Goal: Transaction & Acquisition: Purchase product/service

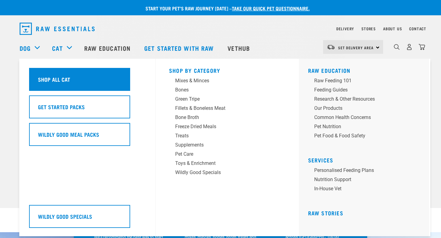
click at [60, 74] on div "Shop All Cat" at bounding box center [79, 79] width 101 height 23
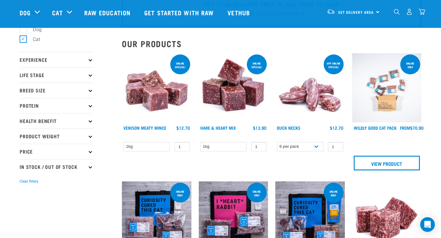
scroll to position [39, 0]
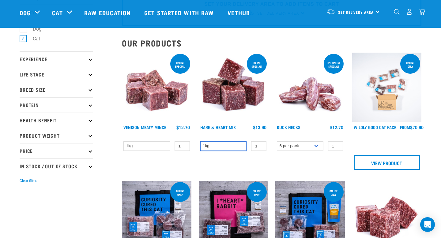
click at [242, 147] on select "1kg" at bounding box center [223, 145] width 47 height 9
click at [200, 141] on select "1kg" at bounding box center [223, 145] width 47 height 9
click at [261, 145] on input "2" at bounding box center [258, 145] width 15 height 9
click at [261, 145] on input "3" at bounding box center [258, 145] width 15 height 9
type input "4"
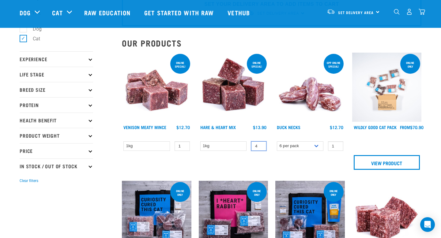
click at [261, 145] on input "4" at bounding box center [258, 145] width 15 height 9
click at [263, 159] on div "ONLINE SPECIAL! 4 0 100" at bounding box center [233, 113] width 77 height 129
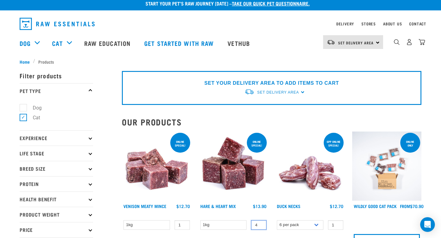
scroll to position [50, 0]
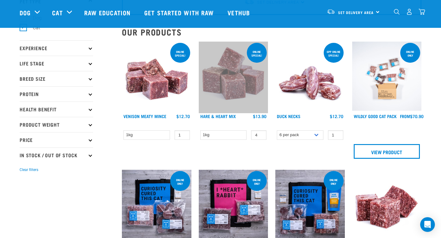
drag, startPoint x: 230, startPoint y: 80, endPoint x: 292, endPoint y: 8, distance: 94.9
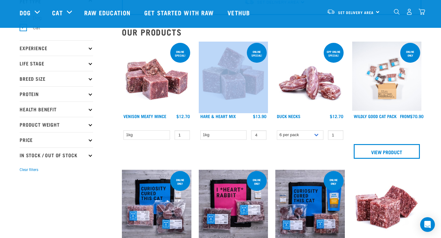
scroll to position [26, 0]
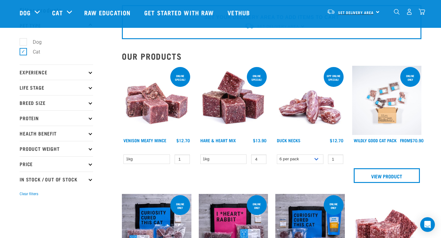
click at [368, 10] on link "Set Delivery Area" at bounding box center [356, 13] width 36 height 10
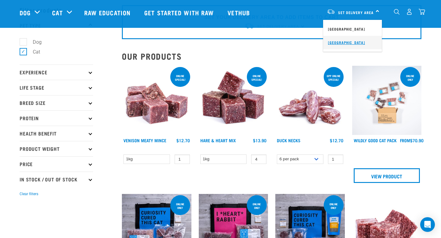
click at [348, 40] on link "[GEOGRAPHIC_DATA]" at bounding box center [352, 42] width 59 height 13
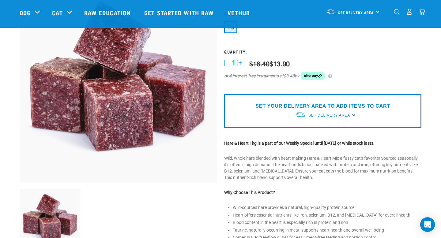
scroll to position [59, 0]
click at [328, 111] on div "Set Delivery Area" at bounding box center [329, 115] width 42 height 11
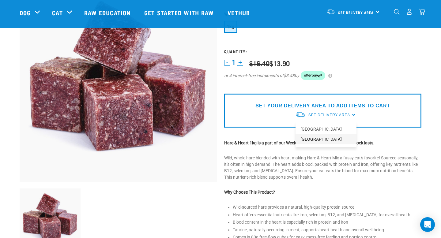
click at [312, 139] on link "[GEOGRAPHIC_DATA]" at bounding box center [325, 139] width 61 height 10
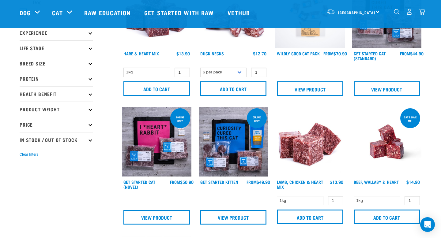
scroll to position [63, 0]
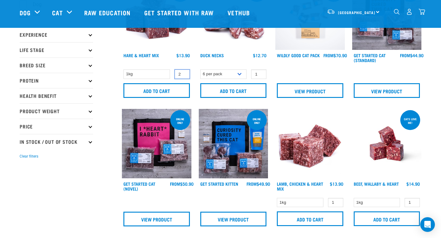
click at [184, 73] on input "2" at bounding box center [182, 73] width 15 height 9
click at [184, 73] on input "3" at bounding box center [182, 73] width 15 height 9
click at [184, 73] on input "4" at bounding box center [182, 73] width 15 height 9
type input "5"
click at [184, 73] on input "5" at bounding box center [182, 73] width 15 height 9
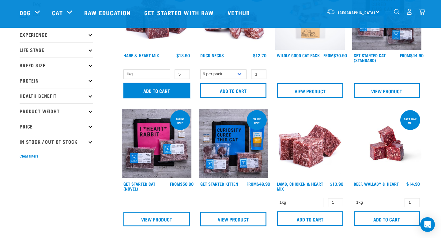
click at [178, 87] on input "Add to cart" at bounding box center [156, 90] width 66 height 15
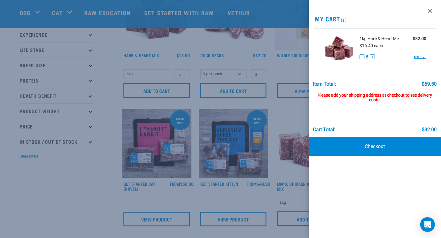
click at [88, 195] on div at bounding box center [220, 119] width 441 height 238
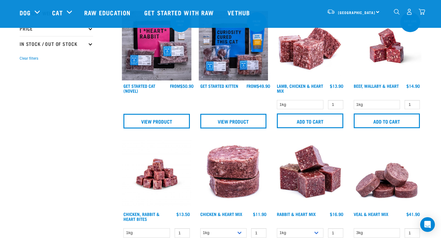
scroll to position [162, 0]
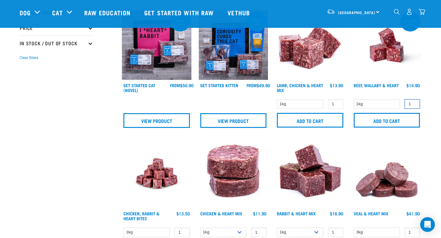
click at [411, 104] on input "1" at bounding box center [411, 103] width 15 height 9
click at [413, 101] on input "2" at bounding box center [411, 103] width 15 height 9
click at [413, 101] on input "3" at bounding box center [411, 103] width 15 height 9
type input "4"
click at [413, 101] on input "4" at bounding box center [411, 103] width 15 height 9
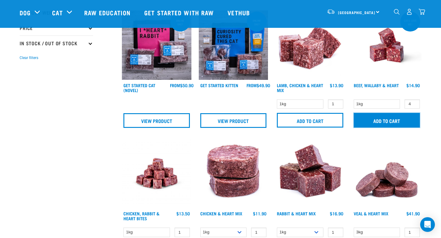
click at [404, 118] on input "Add to cart" at bounding box center [387, 120] width 66 height 15
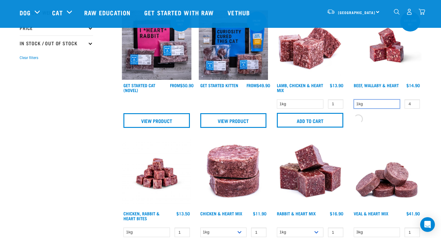
click at [373, 107] on select "1kg" at bounding box center [377, 103] width 47 height 9
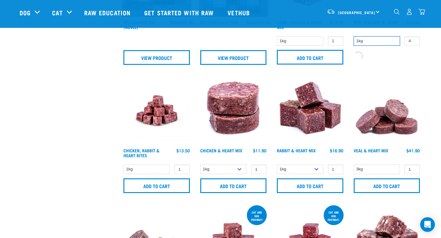
scroll to position [226, 0]
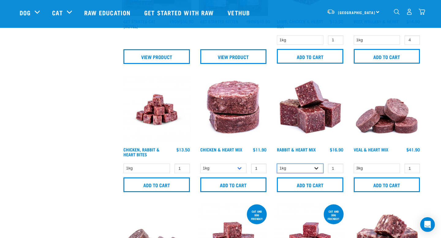
click at [303, 165] on select "1kg 3kg" at bounding box center [300, 168] width 47 height 9
select select "465"
click at [277, 164] on select "1kg 3kg" at bounding box center [300, 168] width 47 height 9
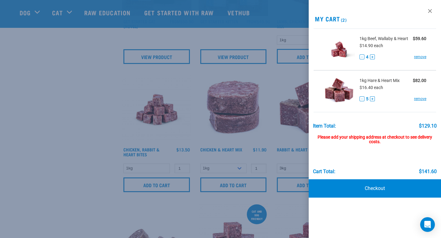
click at [294, 171] on div at bounding box center [220, 119] width 441 height 238
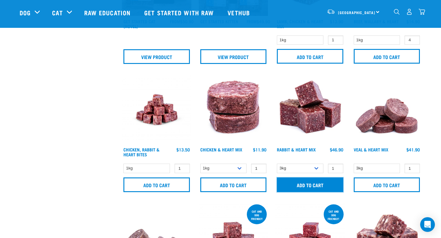
click at [302, 183] on input "Add to cart" at bounding box center [310, 185] width 66 height 15
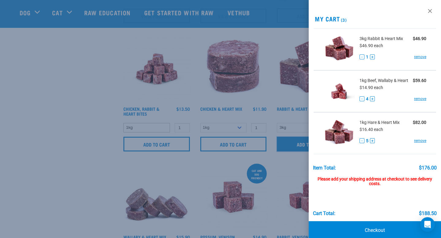
scroll to position [267, 0]
click at [10, 148] on div at bounding box center [220, 119] width 441 height 238
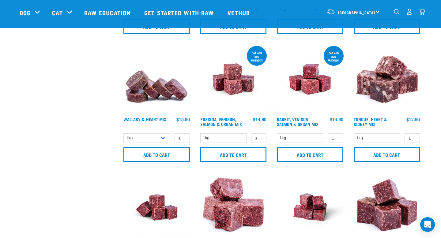
scroll to position [394, 0]
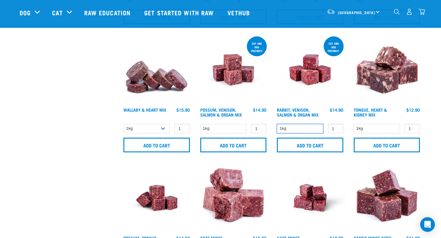
click at [300, 131] on select "1kg" at bounding box center [300, 128] width 47 height 9
click at [277, 124] on select "1kg" at bounding box center [300, 128] width 47 height 9
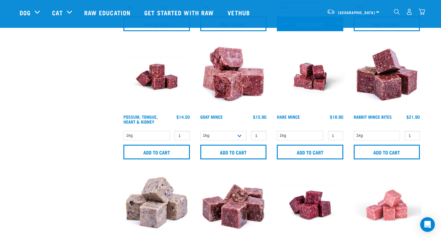
scroll to position [516, 0]
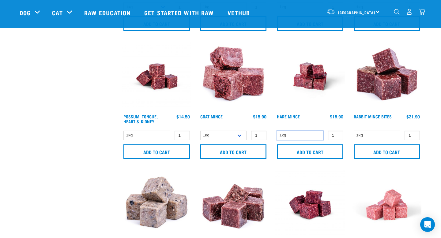
click at [313, 133] on select "1kg" at bounding box center [300, 135] width 47 height 9
click at [277, 131] on select "1kg" at bounding box center [300, 135] width 47 height 9
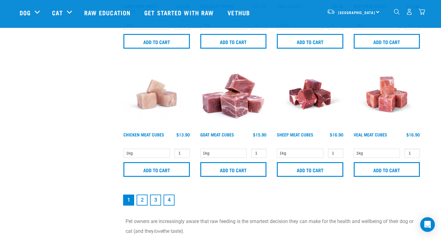
scroll to position [882, 0]
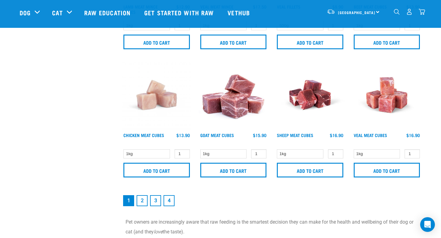
click at [384, 159] on form "1kg 1 0 100" at bounding box center [386, 164] width 69 height 30
click at [373, 144] on div "Veal Meat Cubes $16.90" at bounding box center [386, 138] width 69 height 13
click at [373, 149] on select "1kg" at bounding box center [377, 153] width 47 height 9
click at [380, 169] on input "Add to cart" at bounding box center [387, 170] width 66 height 15
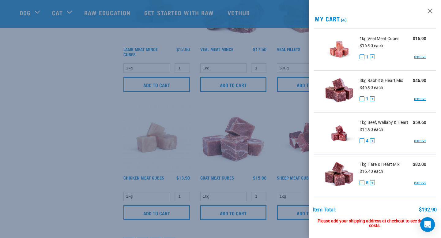
scroll to position [868, 0]
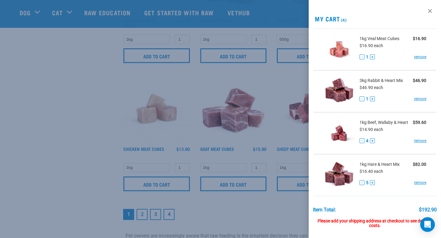
click at [158, 165] on div at bounding box center [220, 119] width 441 height 238
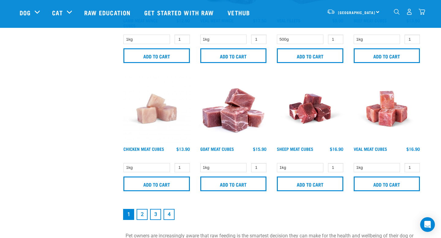
click at [144, 214] on link "2" at bounding box center [142, 214] width 11 height 11
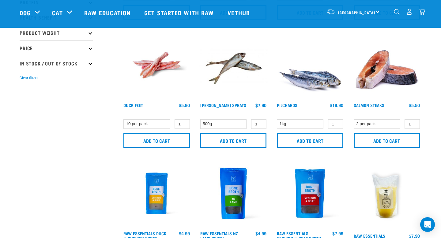
scroll to position [143, 0]
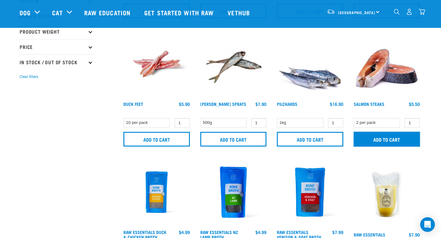
click at [391, 141] on input "Add to cart" at bounding box center [387, 139] width 66 height 15
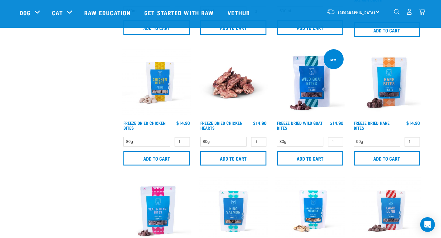
scroll to position [397, 0]
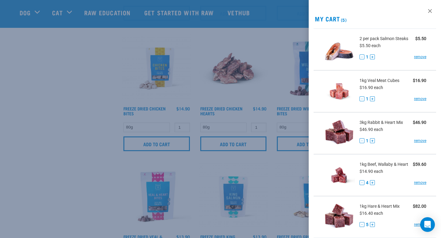
click at [234, 149] on div at bounding box center [220, 119] width 441 height 238
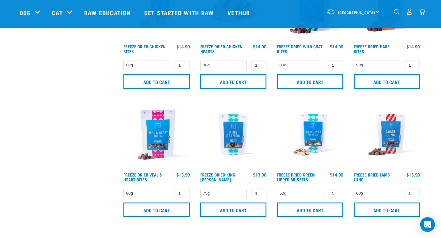
scroll to position [460, 0]
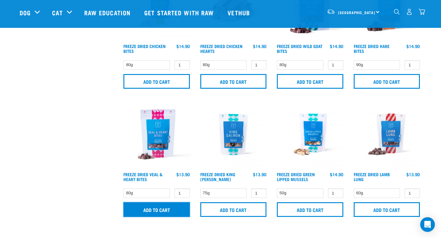
click at [156, 209] on input "Add to cart" at bounding box center [156, 209] width 66 height 15
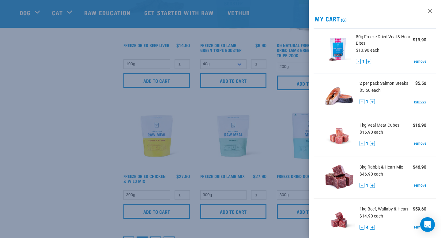
click at [240, 144] on div at bounding box center [220, 119] width 441 height 238
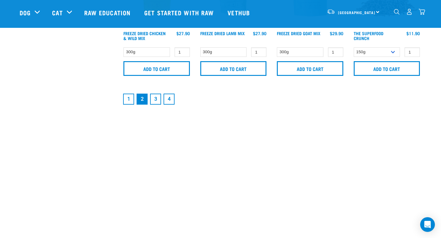
scroll to position [981, 0]
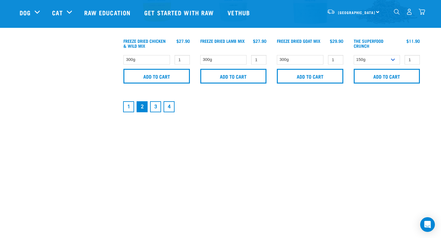
click at [152, 107] on link "3" at bounding box center [155, 106] width 11 height 11
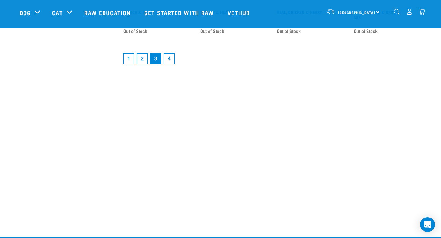
scroll to position [1020, 0]
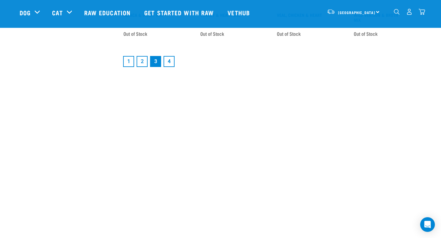
click at [129, 59] on link "1" at bounding box center [128, 61] width 11 height 11
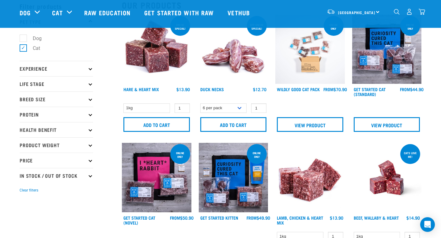
scroll to position [28, 0]
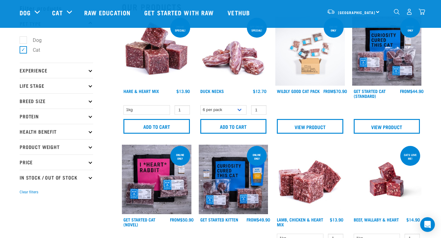
click at [421, 11] on img "dropdown navigation" at bounding box center [422, 12] width 6 height 6
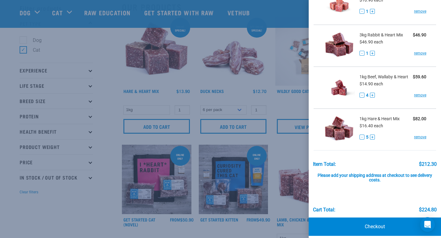
scroll to position [137, 0]
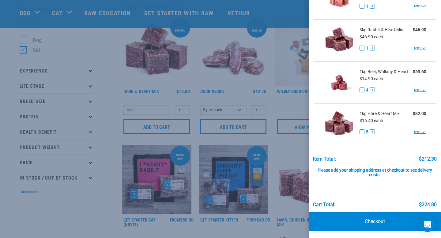
click at [235, 140] on div at bounding box center [220, 119] width 441 height 238
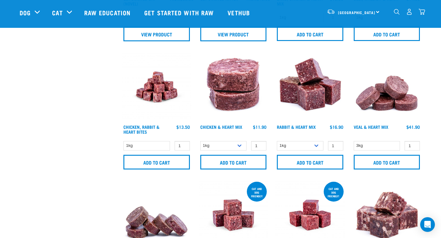
scroll to position [250, 0]
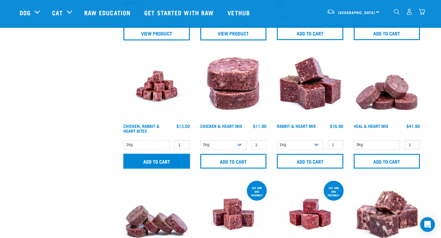
click at [157, 161] on input "Add to cart" at bounding box center [156, 161] width 66 height 15
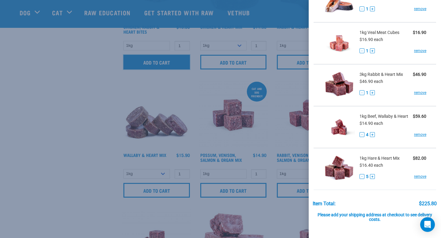
scroll to position [348, 0]
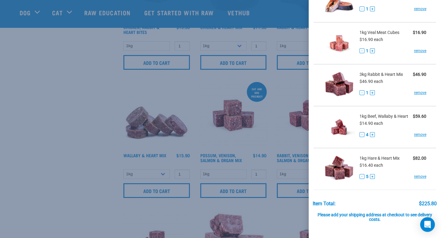
click at [138, 167] on div at bounding box center [220, 119] width 441 height 238
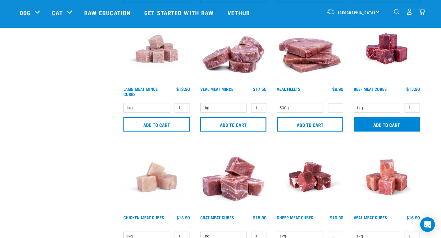
scroll to position [800, 0]
click at [380, 127] on input "Add to cart" at bounding box center [387, 124] width 66 height 15
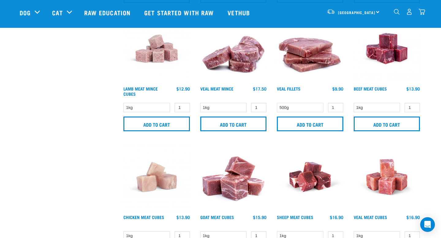
click at [423, 15] on img "dropdown navigation" at bounding box center [422, 12] width 6 height 6
click at [422, 11] on img "dropdown navigation" at bounding box center [422, 12] width 6 height 6
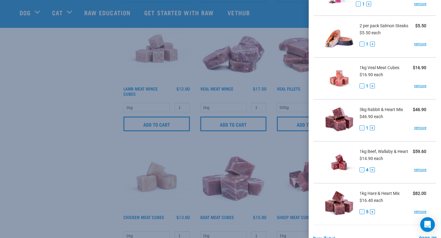
scroll to position [150, 0]
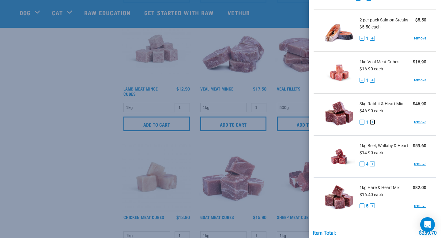
click at [372, 123] on button "+" at bounding box center [372, 122] width 5 height 5
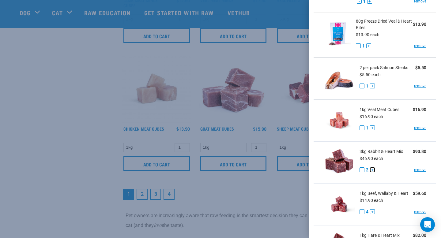
scroll to position [0, 0]
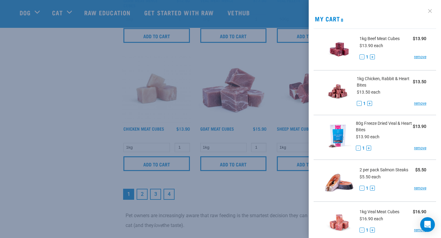
click at [431, 10] on link at bounding box center [430, 11] width 10 height 10
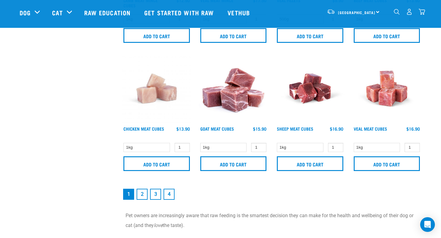
click at [423, 12] on img "dropdown navigation" at bounding box center [422, 12] width 6 height 6
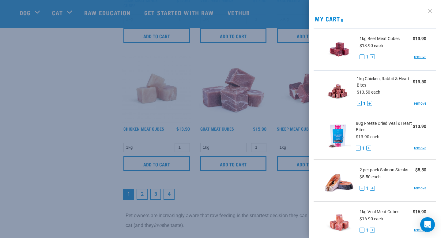
click at [429, 10] on link at bounding box center [430, 11] width 10 height 10
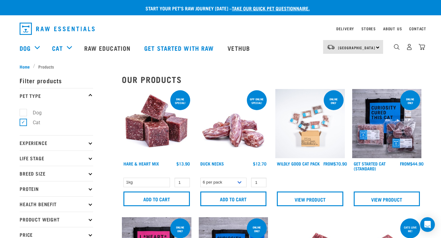
click at [23, 112] on label "Dog" at bounding box center [33, 113] width 21 height 8
click at [21, 112] on input "Dog" at bounding box center [22, 112] width 4 height 4
checkbox input "true"
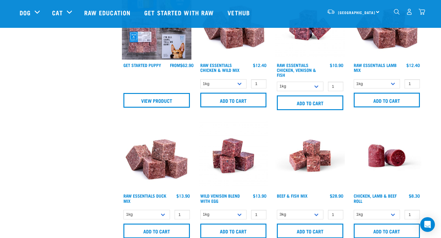
scroll to position [440, 0]
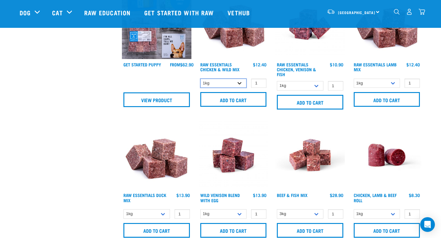
click at [240, 82] on select "1kg 3kg Bulk (20kg)" at bounding box center [223, 83] width 47 height 9
click at [316, 83] on select "1kg 3kg" at bounding box center [300, 85] width 47 height 9
select select "28665"
click at [277, 81] on select "1kg 3kg" at bounding box center [300, 85] width 47 height 9
type input "2"
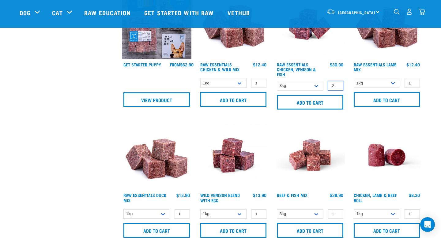
click at [336, 84] on input "2" at bounding box center [335, 85] width 15 height 9
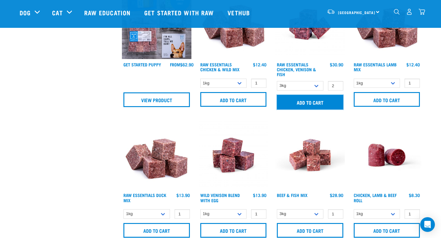
click at [313, 103] on input "Add to cart" at bounding box center [310, 102] width 66 height 15
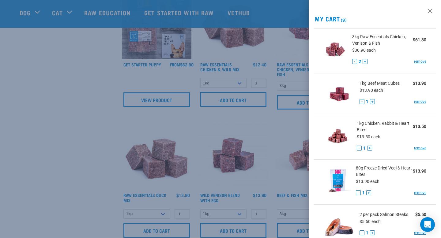
click at [304, 81] on div at bounding box center [220, 119] width 441 height 238
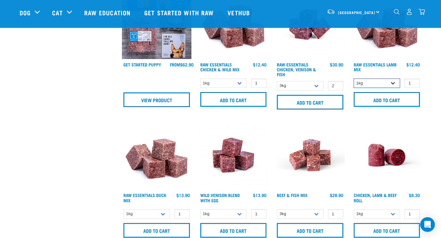
click at [394, 82] on select "1kg 3kg Bulk (10kg)" at bounding box center [377, 83] width 47 height 9
select select "341961"
click at [354, 79] on select "1kg 3kg Bulk (10kg)" at bounding box center [377, 83] width 47 height 9
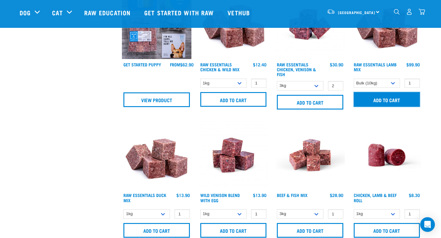
click at [385, 101] on input "Add to cart" at bounding box center [387, 99] width 66 height 15
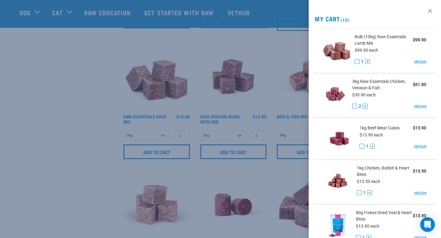
scroll to position [520, 0]
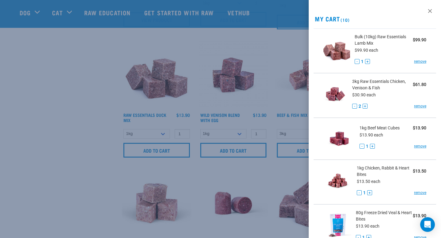
click at [273, 97] on div at bounding box center [220, 119] width 441 height 238
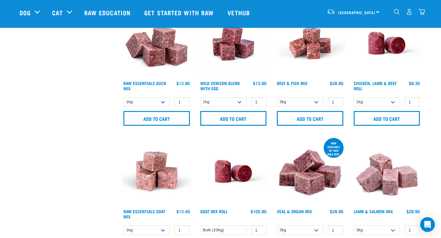
scroll to position [554, 0]
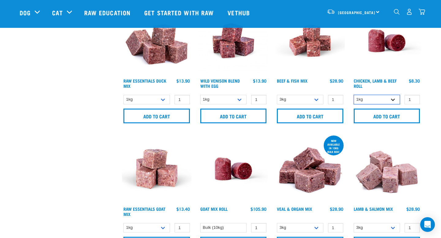
click at [392, 99] on select "1kg Bulk (10kg)" at bounding box center [377, 99] width 47 height 9
select select "418575"
click at [354, 95] on select "1kg Bulk (10kg)" at bounding box center [377, 99] width 47 height 9
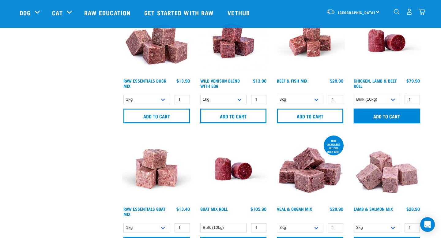
click at [381, 115] on input "Add to cart" at bounding box center [387, 116] width 66 height 15
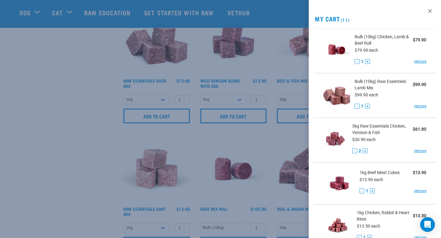
click at [294, 134] on div at bounding box center [220, 119] width 441 height 238
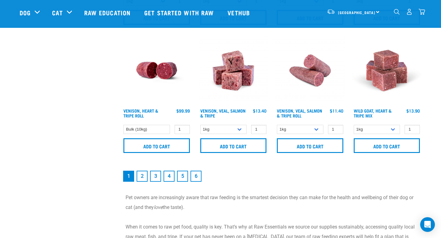
scroll to position [912, 0]
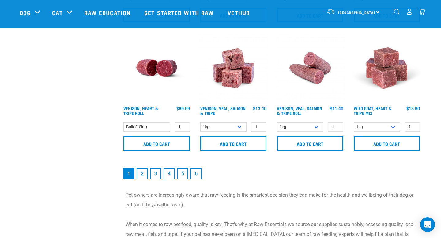
click at [142, 172] on link "2" at bounding box center [142, 173] width 11 height 11
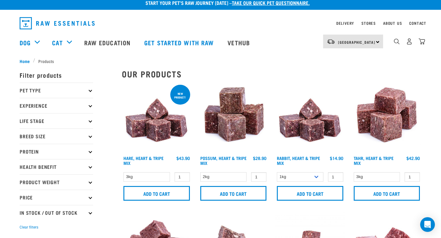
scroll to position [5, 0]
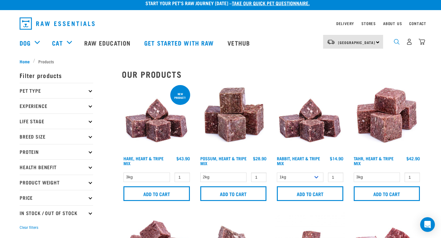
click at [396, 42] on img "dropdown navigation" at bounding box center [397, 42] width 6 height 6
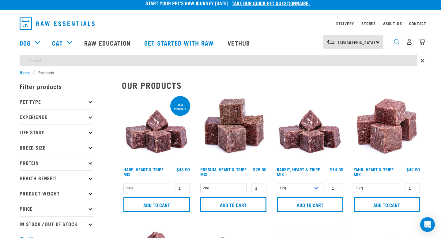
click at [395, 43] on img "dropdown navigation" at bounding box center [397, 42] width 6 height 6
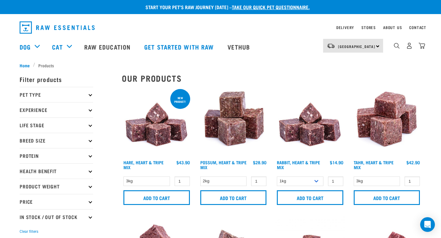
scroll to position [0, 0]
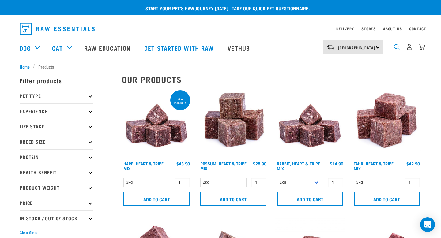
click at [397, 47] on img "dropdown navigation" at bounding box center [397, 47] width 6 height 6
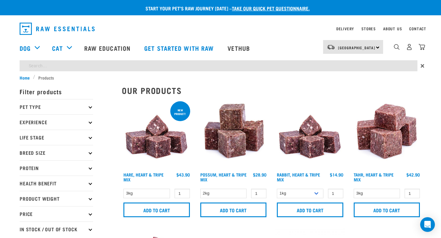
click at [178, 63] on input "search" at bounding box center [219, 65] width 398 height 11
type input "tripe"
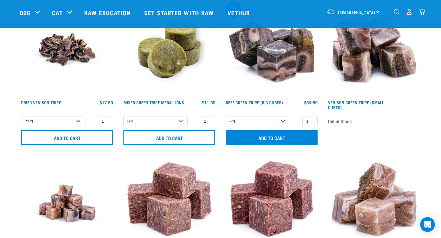
scroll to position [78, 0]
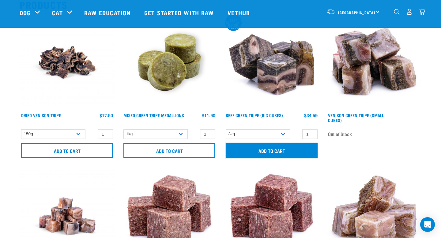
click at [261, 152] on input "Add to cart" at bounding box center [272, 150] width 92 height 15
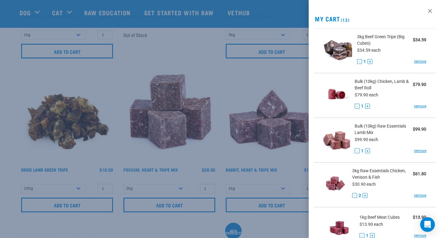
scroll to position [332, 0]
click at [223, 145] on div at bounding box center [220, 119] width 441 height 238
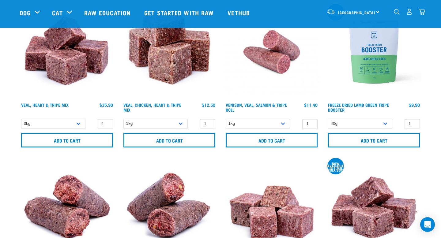
scroll to position [858, 0]
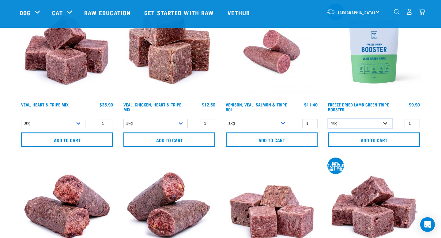
click at [385, 119] on select "40g 200g" at bounding box center [360, 123] width 64 height 9
select select "348055"
click at [328, 119] on select "40g 200g" at bounding box center [360, 123] width 64 height 9
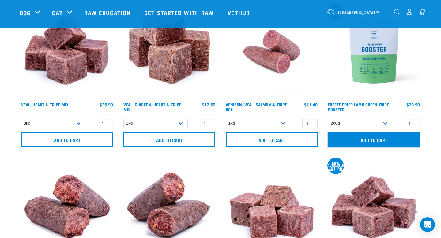
click at [369, 140] on input "Add to cart" at bounding box center [374, 140] width 92 height 15
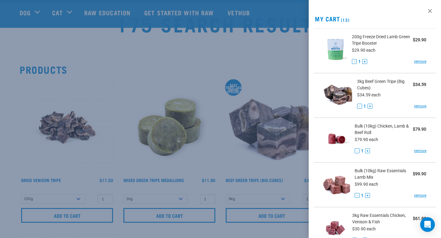
scroll to position [0, 0]
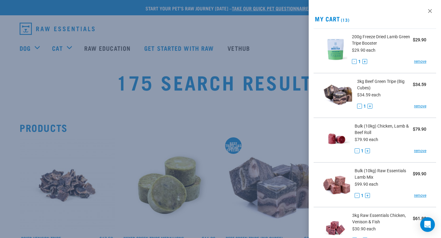
click at [25, 46] on div at bounding box center [220, 119] width 441 height 238
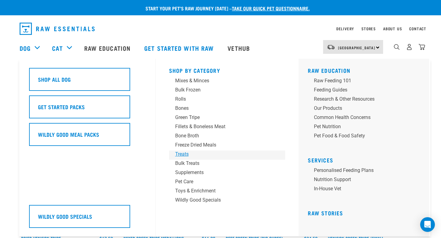
click at [180, 153] on div "Treats" at bounding box center [223, 154] width 96 height 7
click at [184, 164] on div "Bulk Treats" at bounding box center [223, 163] width 96 height 7
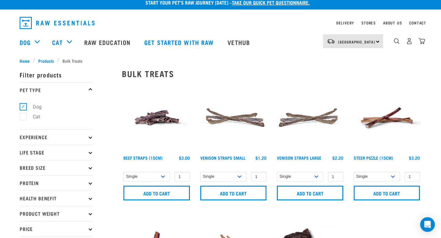
scroll to position [7, 0]
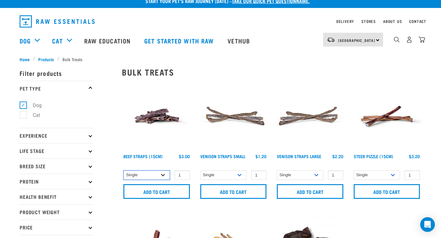
click at [162, 174] on select "Single 6 per pack 25 per pack" at bounding box center [146, 175] width 47 height 9
select select "726"
click at [123, 171] on select "Single 6 per pack 25 per pack" at bounding box center [146, 175] width 47 height 9
click at [408, 40] on img "dropdown navigation" at bounding box center [409, 39] width 6 height 6
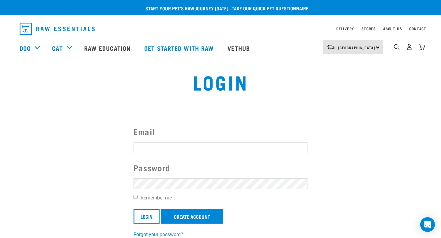
click at [197, 143] on input "Email" at bounding box center [220, 147] width 174 height 11
type input "[EMAIL_ADDRESS][DOMAIN_NAME]"
click at [181, 197] on label "Remember me" at bounding box center [220, 197] width 174 height 7
click at [137, 197] on input "Remember me" at bounding box center [135, 197] width 4 height 4
checkbox input "true"
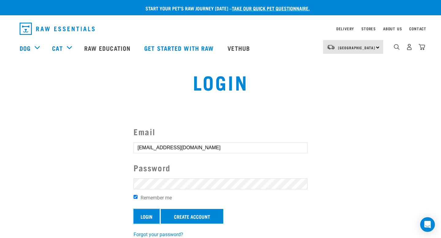
click at [149, 214] on input "Login" at bounding box center [146, 216] width 26 height 15
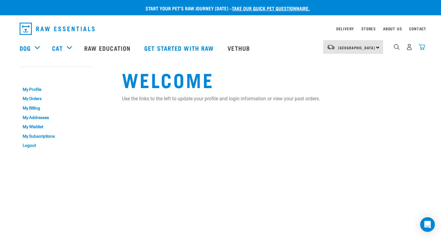
click at [421, 48] on img "dropdown navigation" at bounding box center [422, 47] width 6 height 6
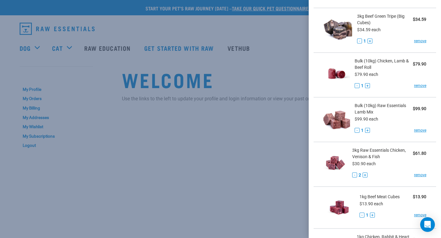
scroll to position [87, 0]
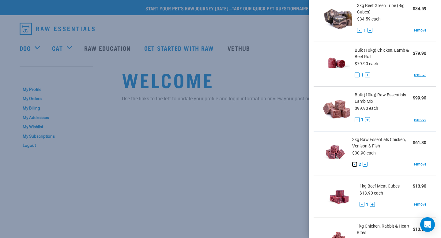
click at [355, 165] on button "-" at bounding box center [354, 164] width 5 height 5
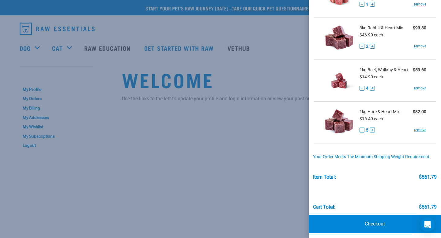
scroll to position [463, 0]
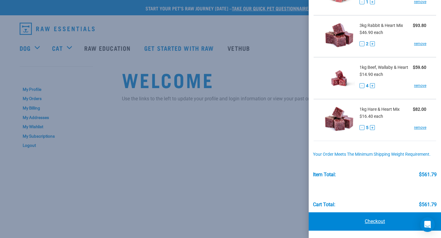
click at [374, 220] on link "Checkout" at bounding box center [375, 221] width 132 height 18
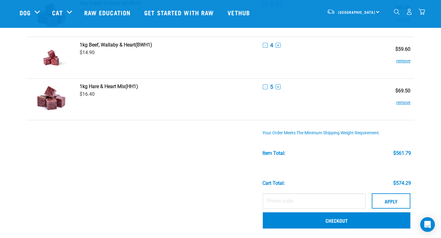
scroll to position [475, 0]
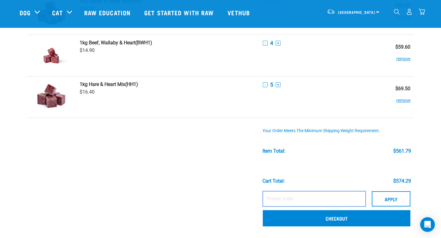
click at [298, 199] on input "text" at bounding box center [314, 198] width 103 height 15
type input "JACQUI15"
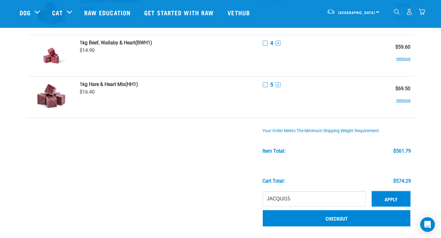
click at [385, 198] on button "Apply" at bounding box center [391, 198] width 39 height 15
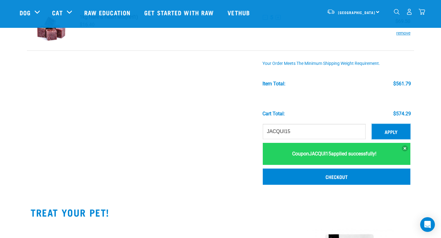
scroll to position [544, 0]
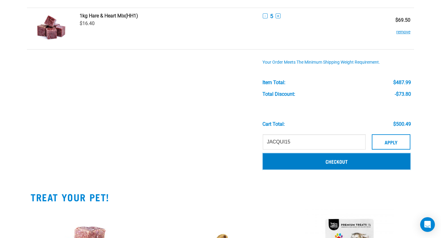
click at [337, 162] on link "Checkout" at bounding box center [337, 161] width 148 height 16
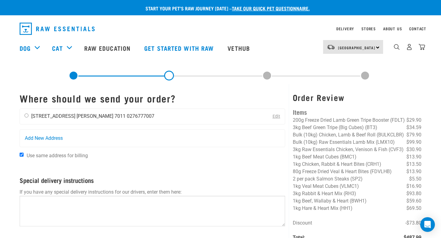
click at [28, 114] on input "radio" at bounding box center [26, 116] width 4 height 4
radio input "true"
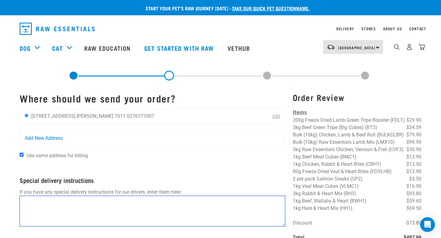
click at [59, 208] on textarea at bounding box center [152, 211] width 265 height 31
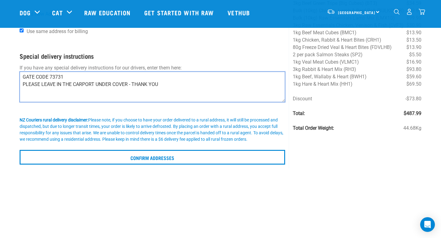
scroll to position [86, 0]
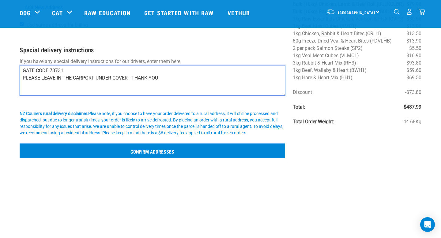
type textarea "GATE CODE 73731 PLEASE LEAVE IN THE CARPORT UNDER COVER - THANK YOU"
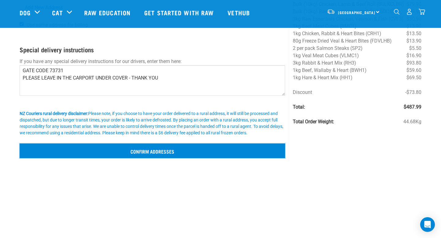
click at [165, 152] on input "Confirm addresses" at bounding box center [152, 151] width 265 height 15
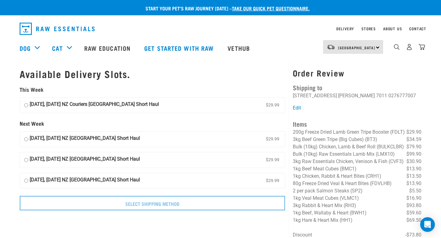
click at [27, 105] on input "03 October, Friday NZ Couriers South Island Short Haul $29.99" at bounding box center [26, 105] width 4 height 9
radio input "true"
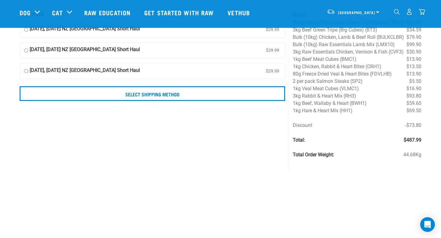
scroll to position [43, 0]
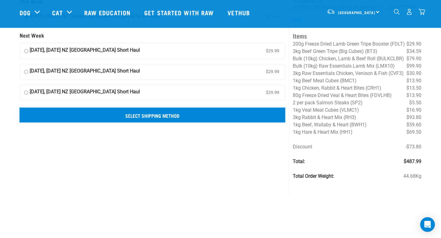
click at [152, 116] on input "Select Shipping Method" at bounding box center [152, 115] width 265 height 15
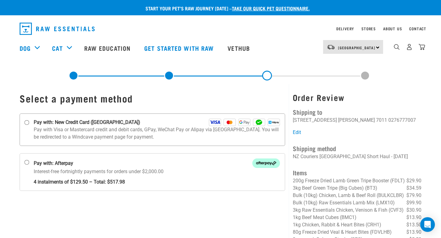
click at [24, 121] on input "Pay with: New Credit Card ([GEOGRAPHIC_DATA])" at bounding box center [26, 122] width 5 height 5
radio input "true"
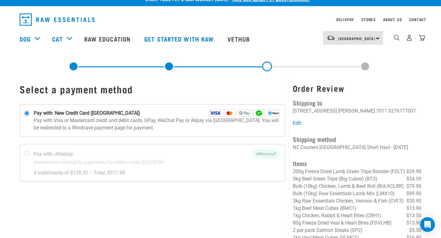
scroll to position [7, 0]
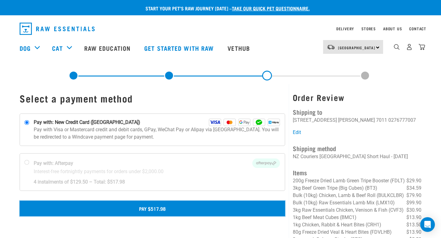
click at [142, 210] on button "Pay $517.98" at bounding box center [152, 208] width 265 height 15
